Goal: Information Seeking & Learning: Learn about a topic

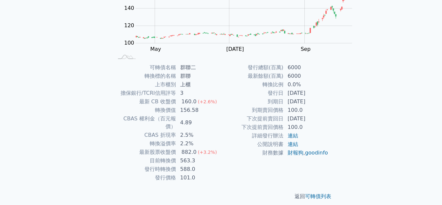
scroll to position [98, 0]
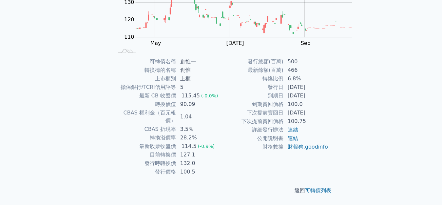
scroll to position [164, 0]
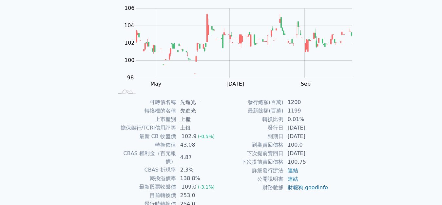
scroll to position [33, 0]
